Goal: Information Seeking & Learning: Learn about a topic

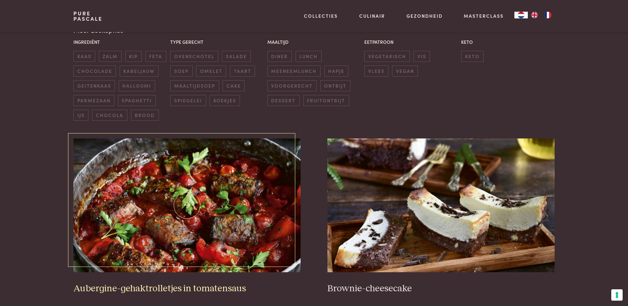
scroll to position [234, 0]
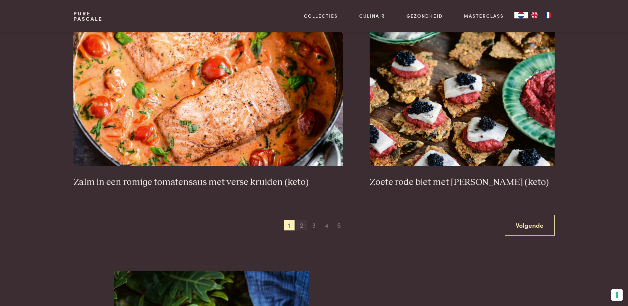
click at [300, 227] on span "2" at bounding box center [301, 225] width 11 height 11
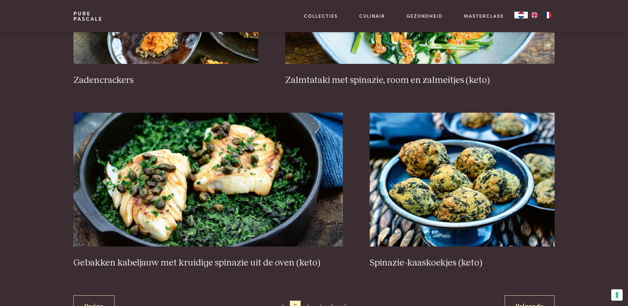
scroll to position [1192, 0]
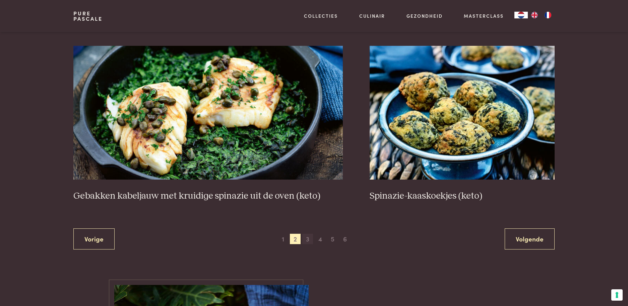
click at [308, 241] on span "3" at bounding box center [307, 239] width 11 height 11
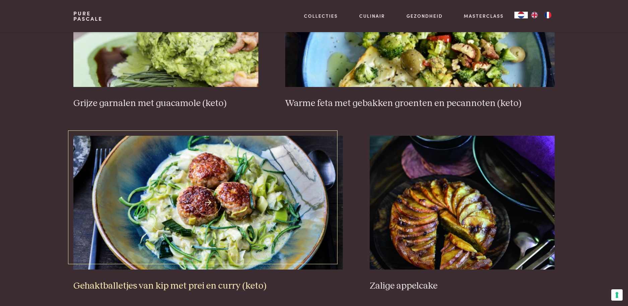
scroll to position [1292, 0]
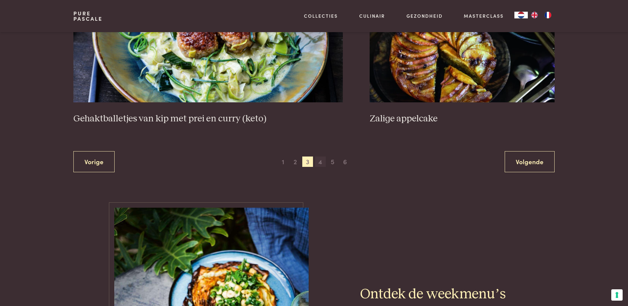
click at [321, 162] on span "4" at bounding box center [320, 162] width 11 height 11
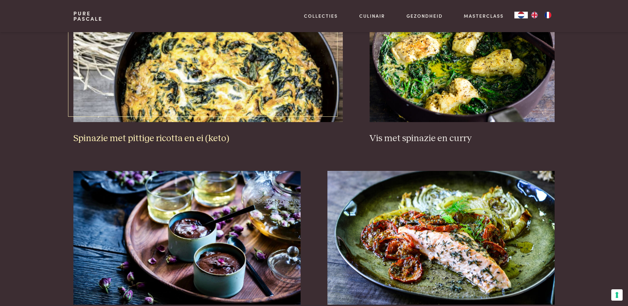
scroll to position [757, 0]
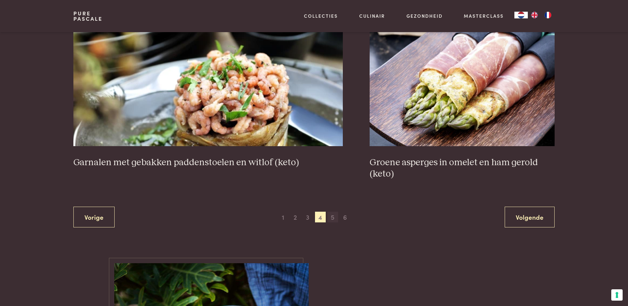
click at [333, 218] on span "5" at bounding box center [332, 217] width 11 height 11
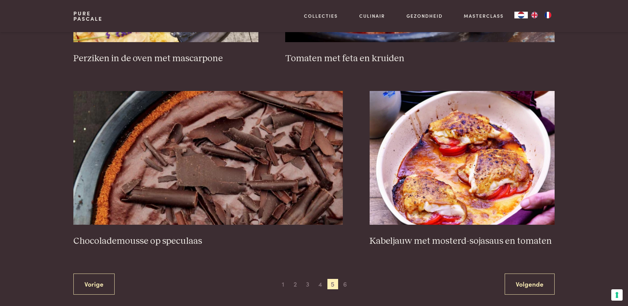
scroll to position [1159, 0]
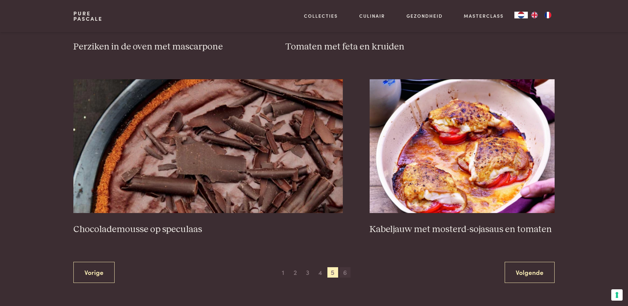
click at [346, 274] on span "6" at bounding box center [345, 273] width 11 height 11
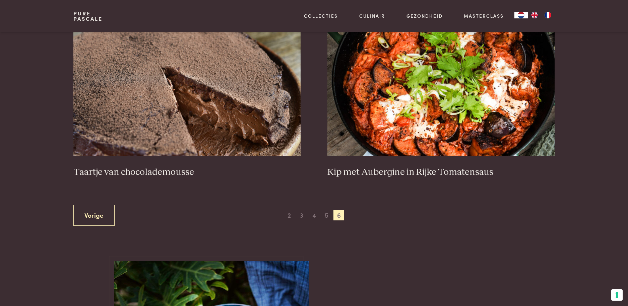
scroll to position [288, 0]
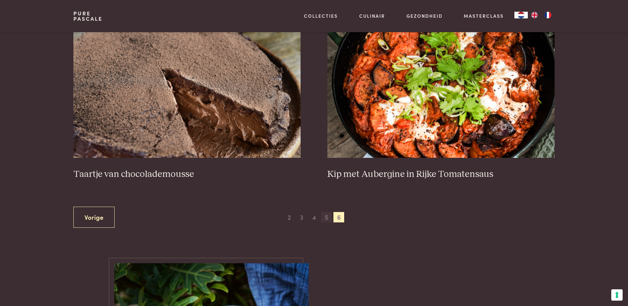
click at [328, 218] on span "5" at bounding box center [326, 217] width 11 height 11
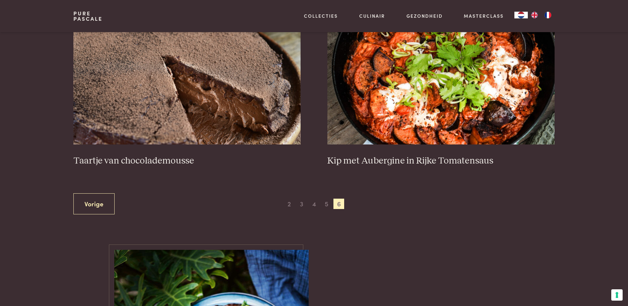
scroll to position [301, 0]
click at [326, 207] on span "5" at bounding box center [326, 204] width 11 height 11
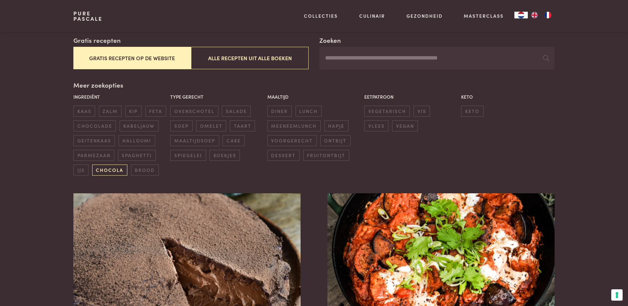
scroll to position [221, 0]
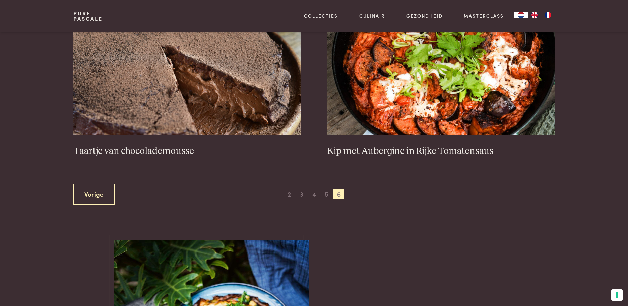
scroll to position [280, 0]
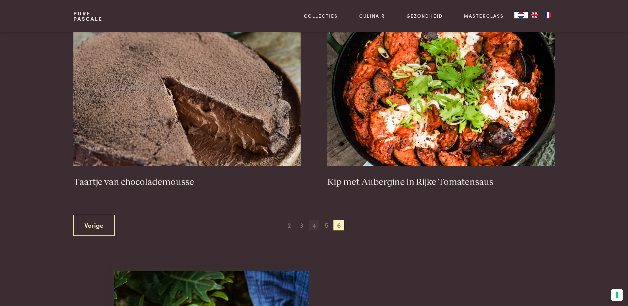
click at [314, 227] on span "4" at bounding box center [313, 225] width 11 height 11
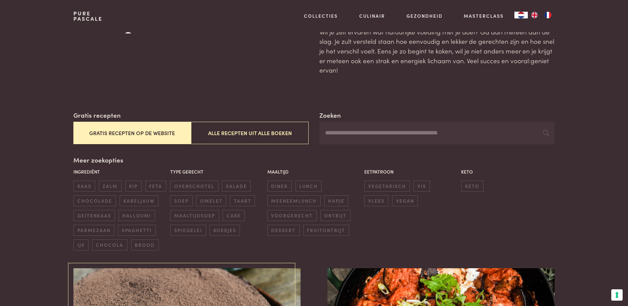
scroll to position [100, 0]
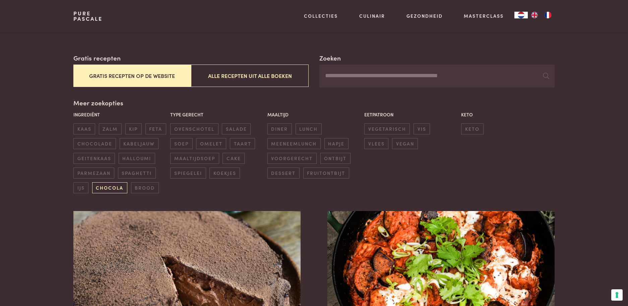
click at [114, 188] on span "chocola" at bounding box center [109, 188] width 35 height 11
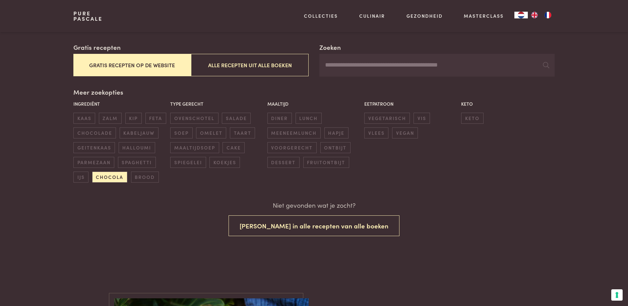
scroll to position [111, 0]
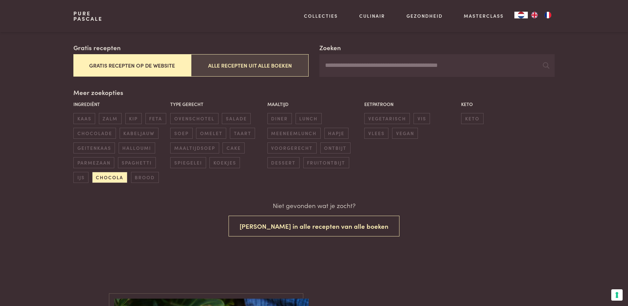
click at [248, 64] on button "Alle recepten uit alle boeken" at bounding box center [250, 65] width 118 height 22
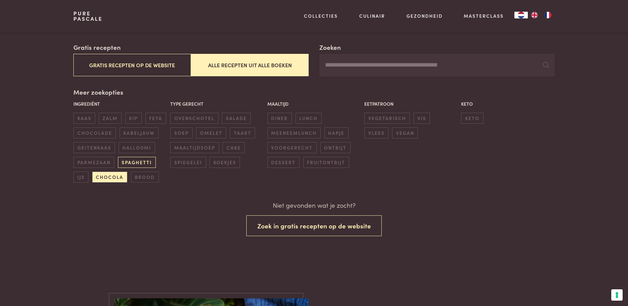
scroll to position [111, 0]
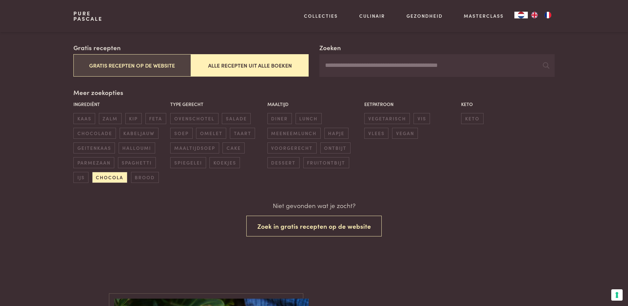
click at [163, 65] on button "Gratis recepten op de website" at bounding box center [132, 65] width 118 height 22
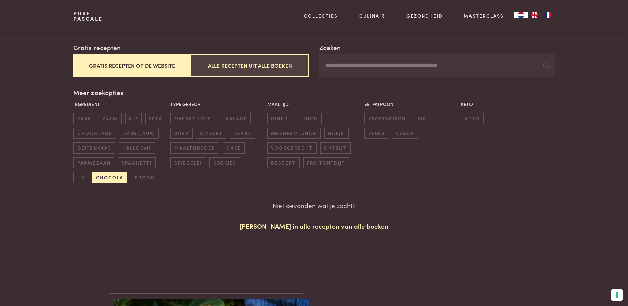
click at [243, 67] on button "Alle recepten uit alle boeken" at bounding box center [250, 65] width 118 height 22
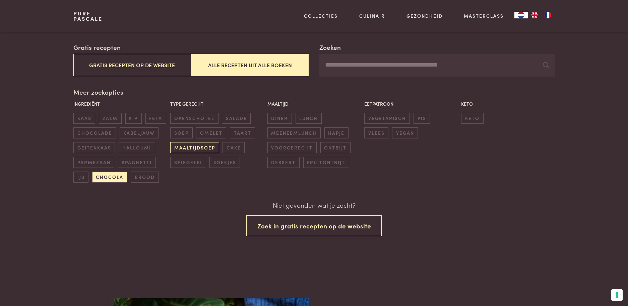
scroll to position [111, 0]
click at [116, 180] on span "chocola" at bounding box center [109, 177] width 35 height 11
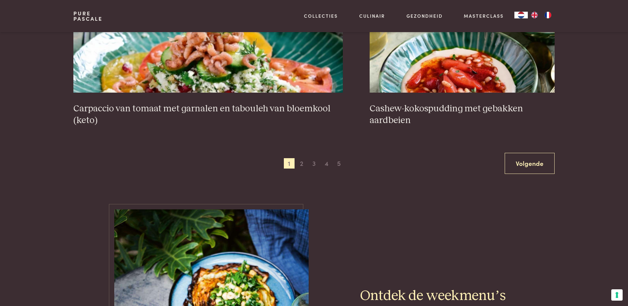
scroll to position [1292, 0]
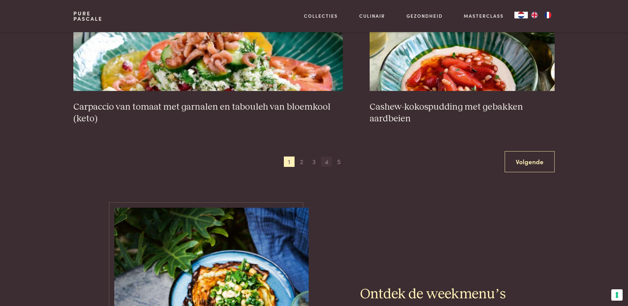
click at [327, 163] on span "4" at bounding box center [326, 162] width 11 height 11
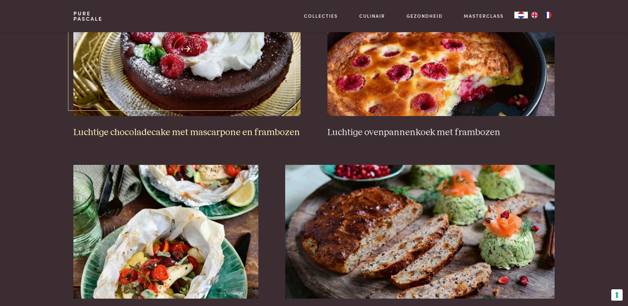
scroll to position [824, 0]
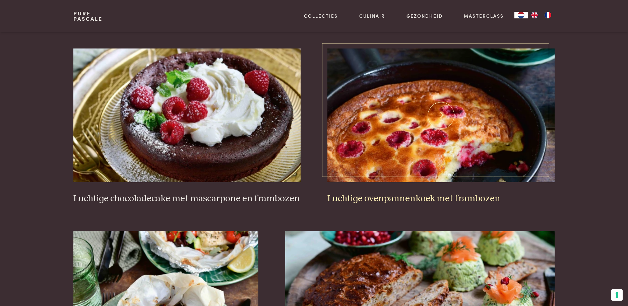
click at [421, 145] on img at bounding box center [440, 116] width 227 height 134
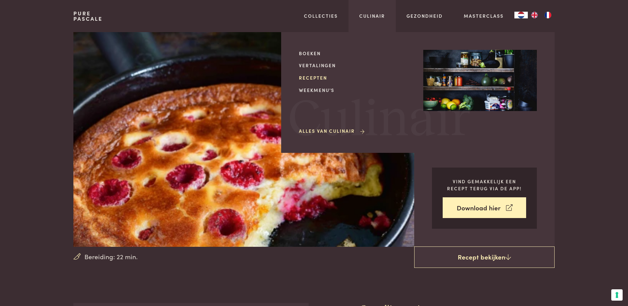
click at [320, 79] on link "Recepten" at bounding box center [356, 77] width 114 height 7
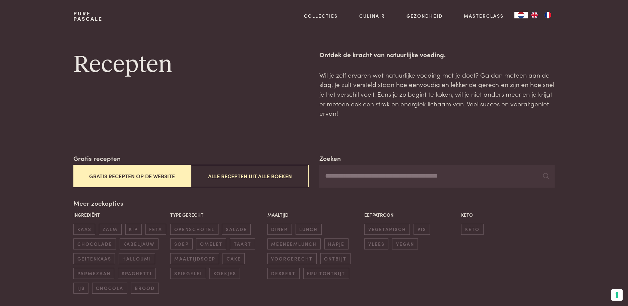
click at [344, 176] on input "Zoeken" at bounding box center [436, 176] width 235 height 23
type input "******"
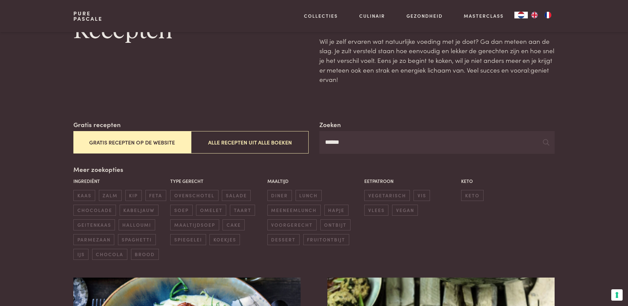
scroll to position [33, 0]
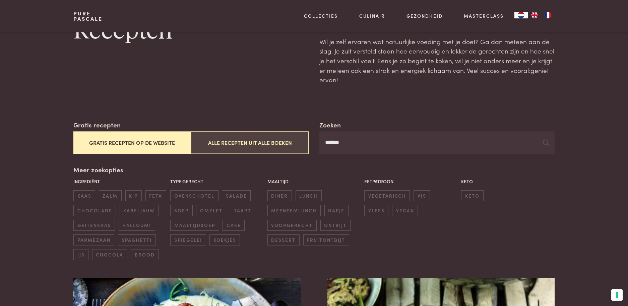
click at [265, 141] on button "Alle recepten uit alle boeken" at bounding box center [250, 143] width 118 height 22
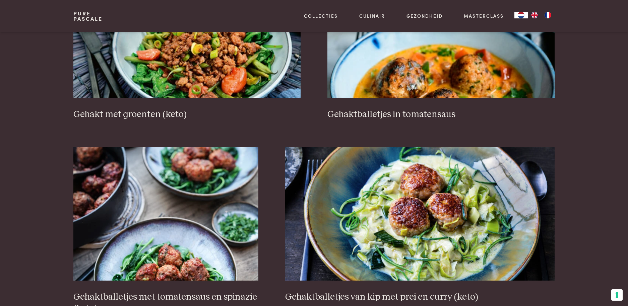
scroll to position [321, 0]
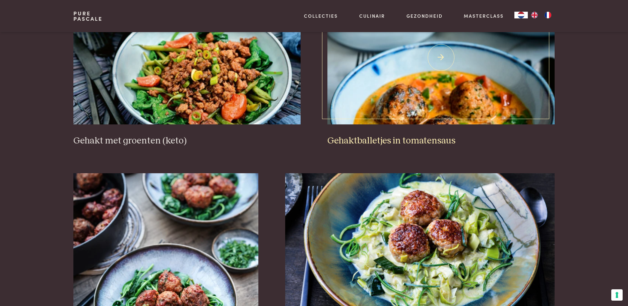
click at [398, 106] on img at bounding box center [440, 58] width 227 height 134
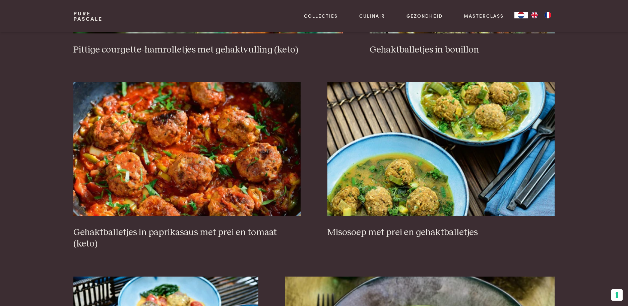
scroll to position [790, 0]
click at [188, 180] on img at bounding box center [186, 149] width 227 height 134
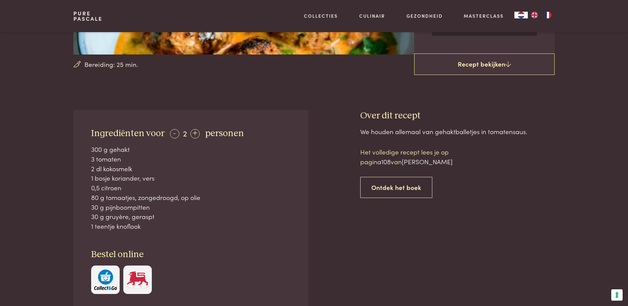
scroll to position [201, 0]
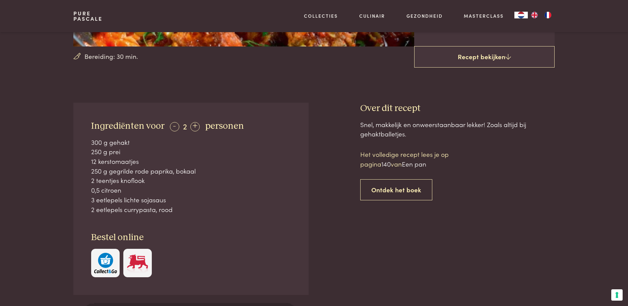
scroll to position [201, 0]
